Goal: Find specific page/section: Find specific page/section

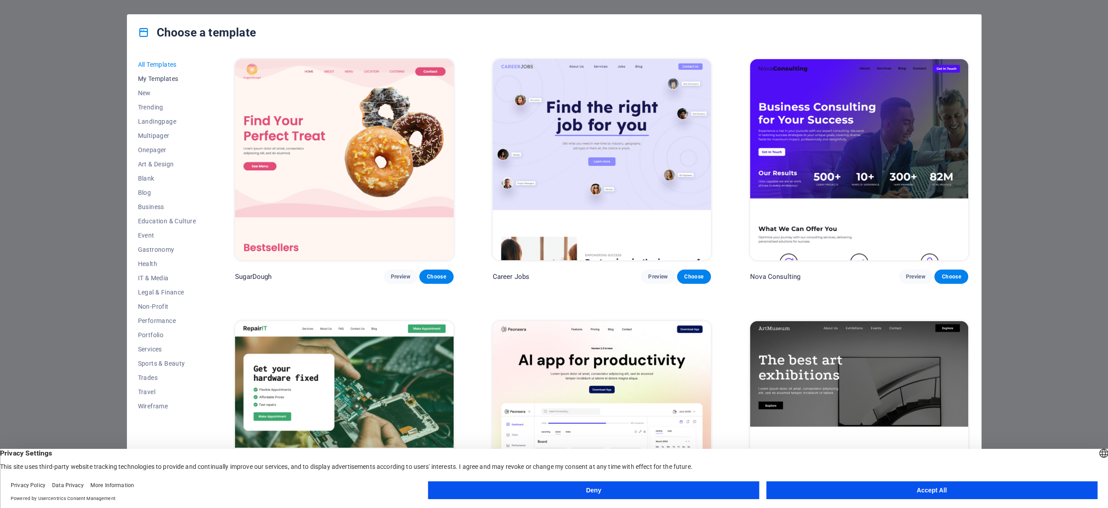
click at [170, 77] on span "My Templates" at bounding box center [167, 78] width 58 height 7
click at [653, 486] on button "Deny" at bounding box center [593, 491] width 331 height 18
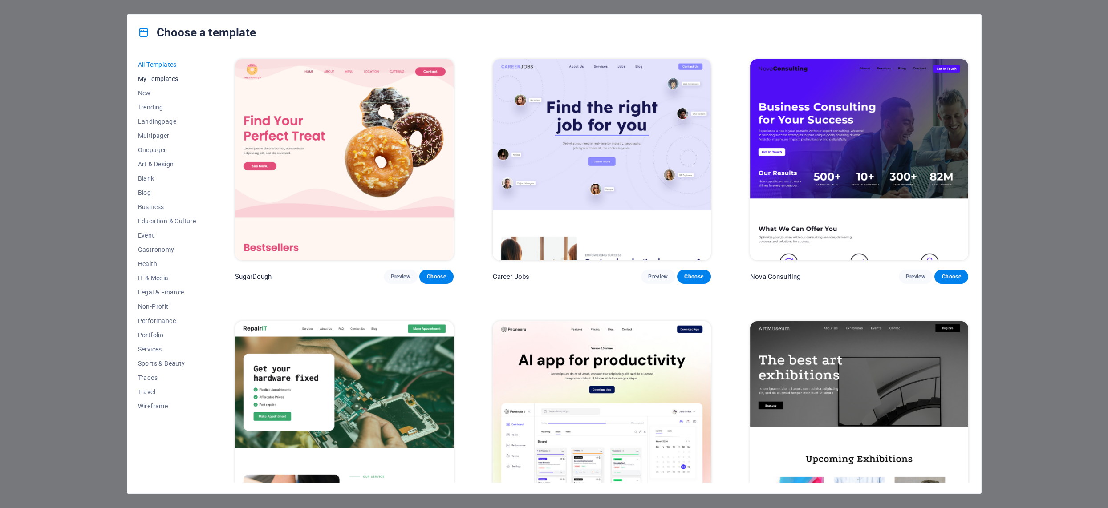
click at [162, 77] on span "My Templates" at bounding box center [167, 78] width 58 height 7
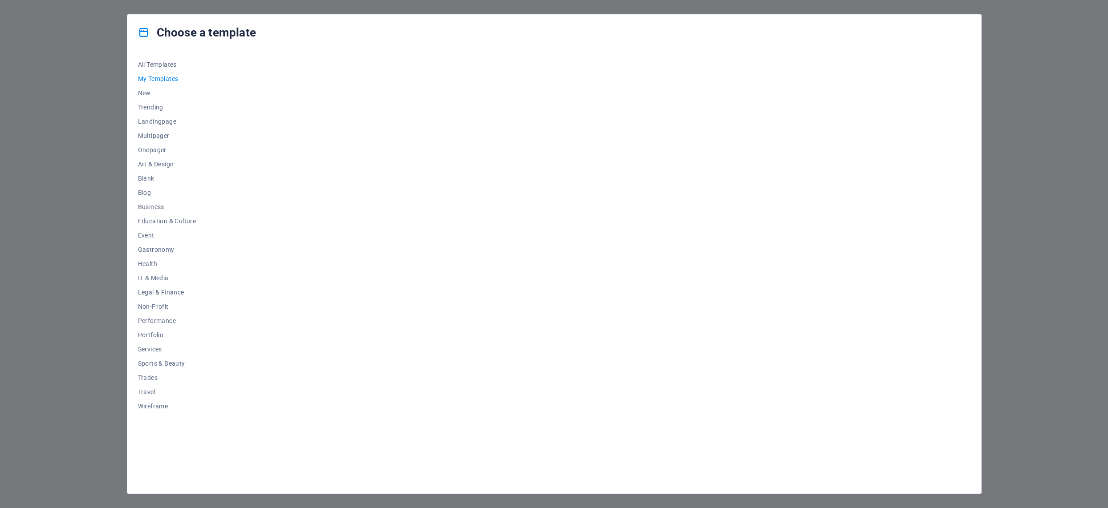
click at [1009, 193] on div "Choose a template All Templates My Templates New Trending Landingpage Multipage…" at bounding box center [554, 254] width 1108 height 508
